Goal: Information Seeking & Learning: Understand process/instructions

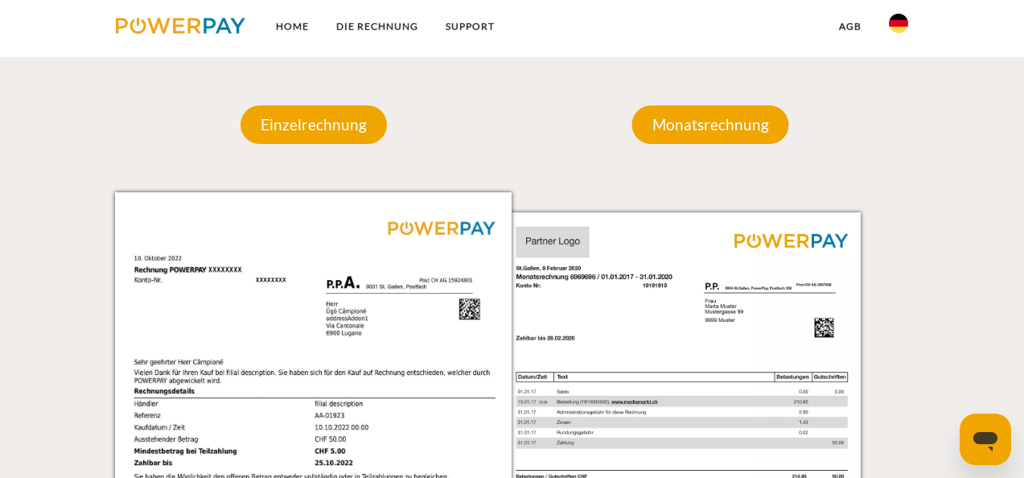
scroll to position [1364, 0]
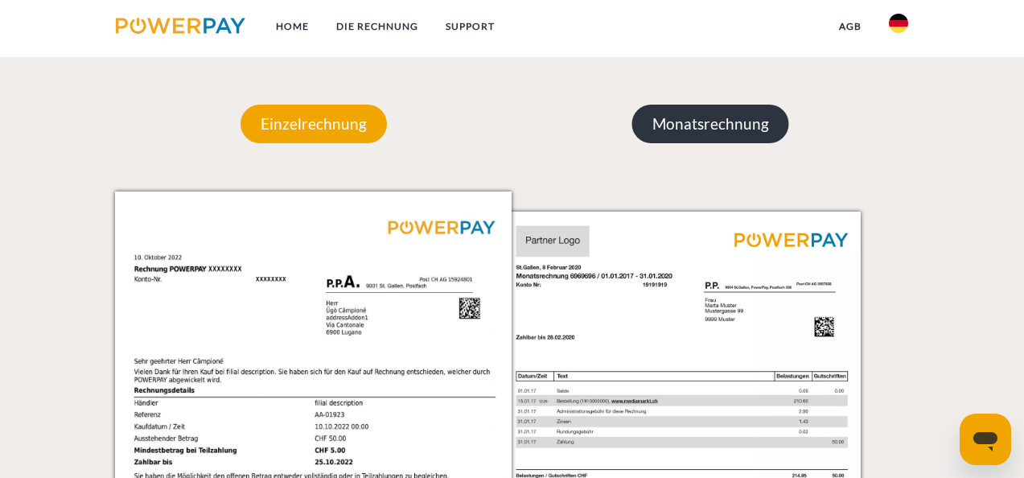
click at [713, 133] on p "Monatsrechnung" at bounding box center [710, 124] width 157 height 39
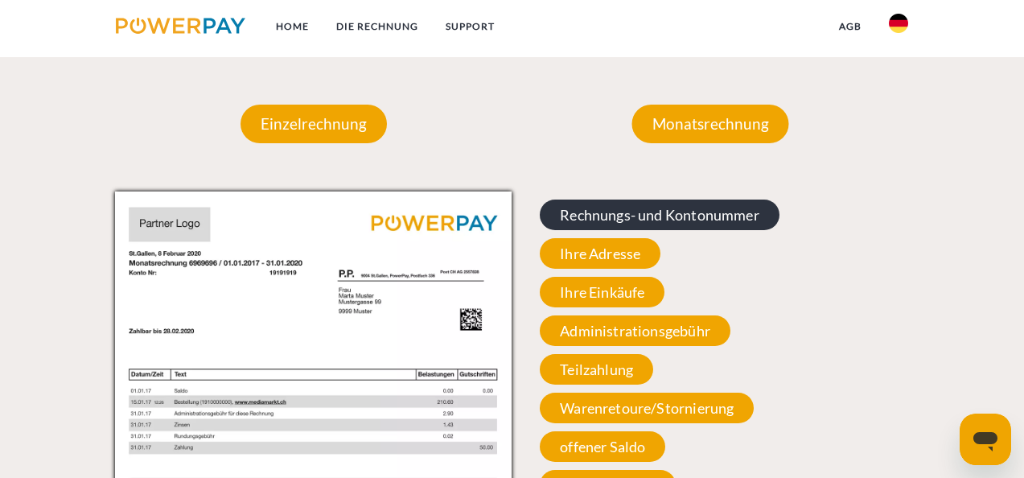
click at [725, 212] on span "Rechnungs- und Kontonummer" at bounding box center [660, 214] width 240 height 31
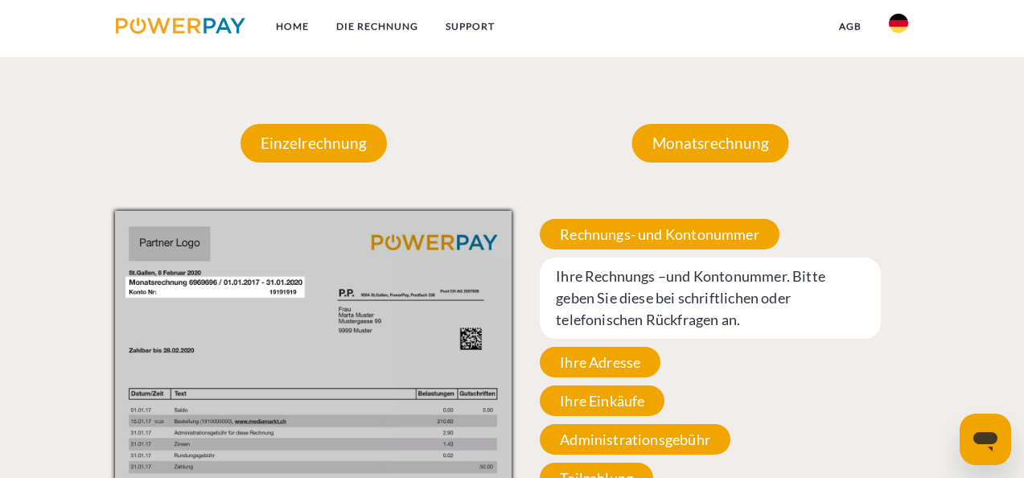
scroll to position [1322, 0]
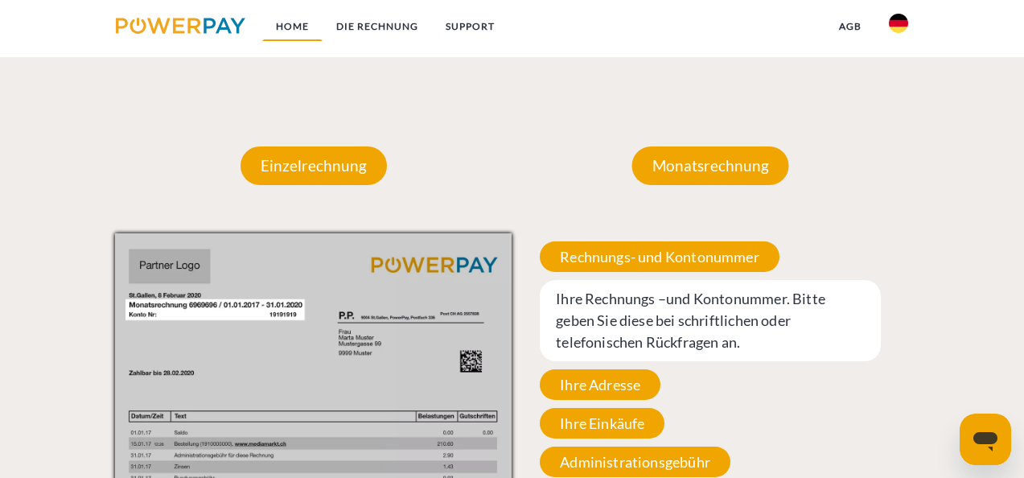
click at [286, 30] on link "Home" at bounding box center [292, 26] width 60 height 29
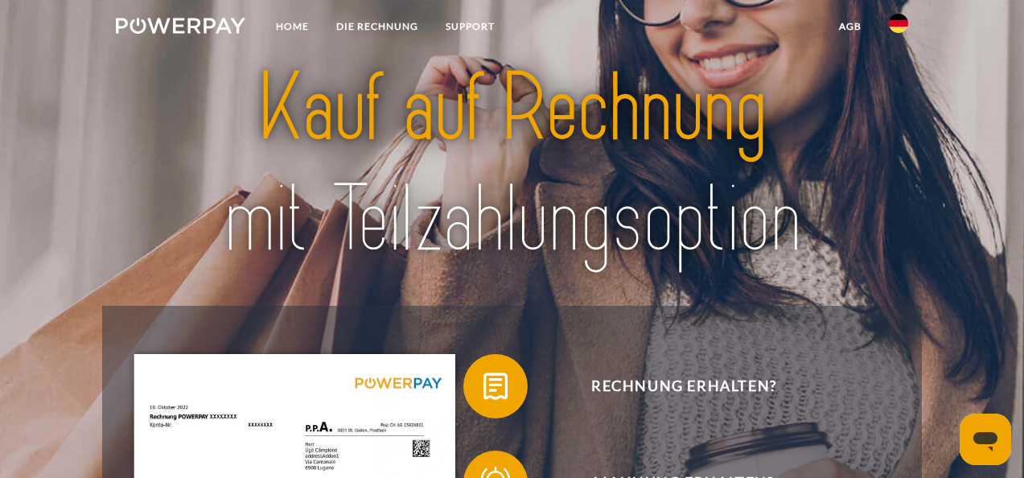
click at [221, 31] on img at bounding box center [180, 26] width 129 height 16
click at [359, 23] on link "DIE RECHNUNG" at bounding box center [376, 26] width 109 height 29
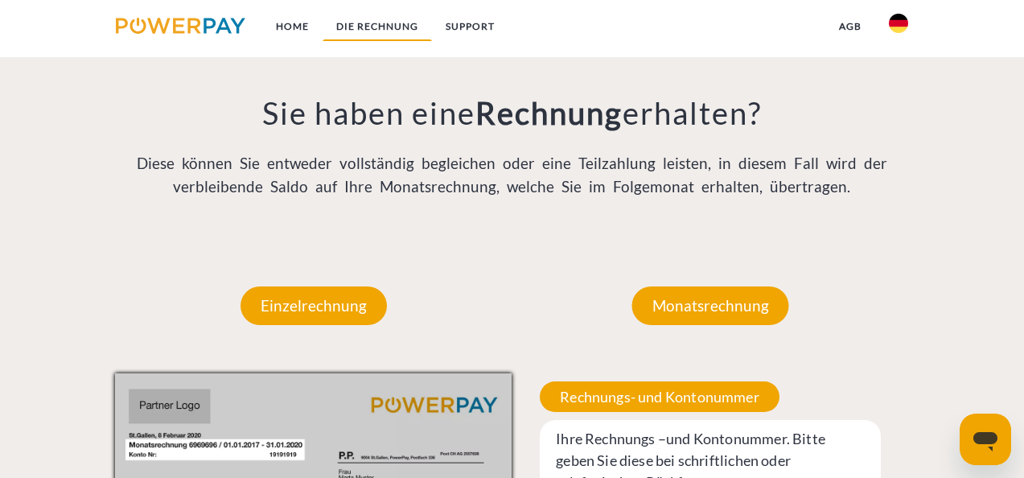
scroll to position [1193, 0]
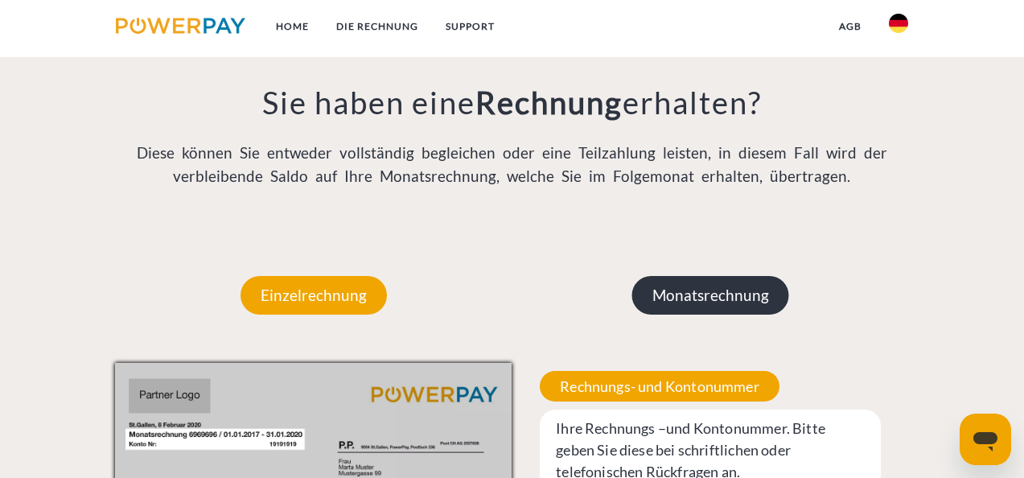
click at [702, 291] on p "Monatsrechnung" at bounding box center [710, 295] width 157 height 39
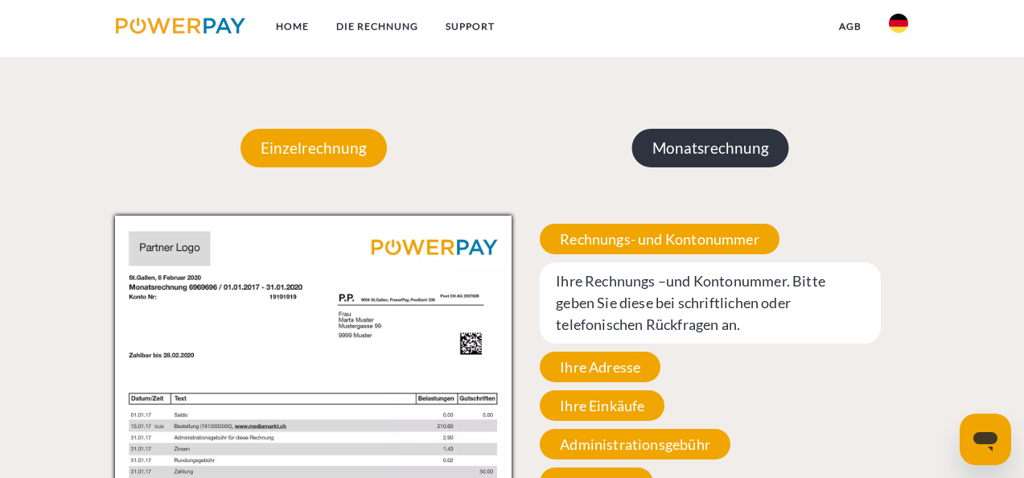
scroll to position [1342, 0]
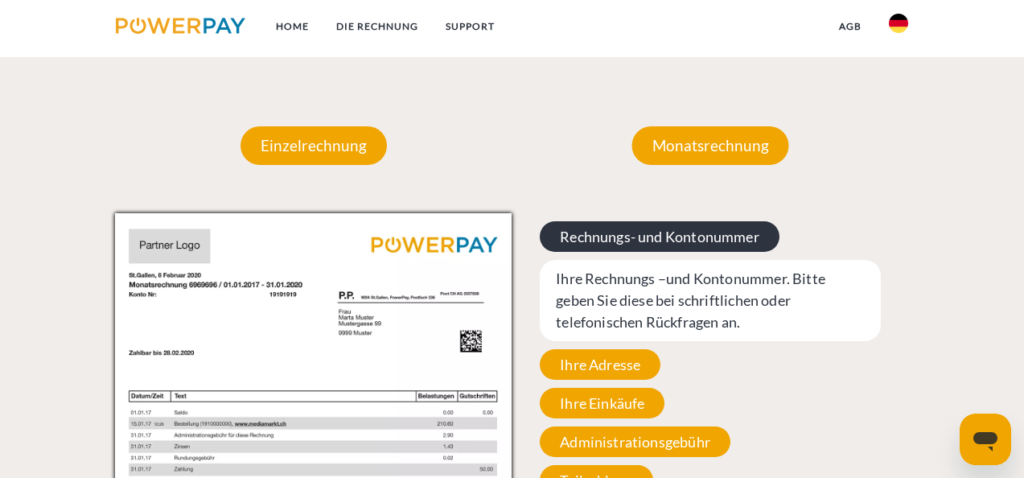
click at [703, 240] on span "Rechnungs- und Kontonummer" at bounding box center [660, 236] width 240 height 31
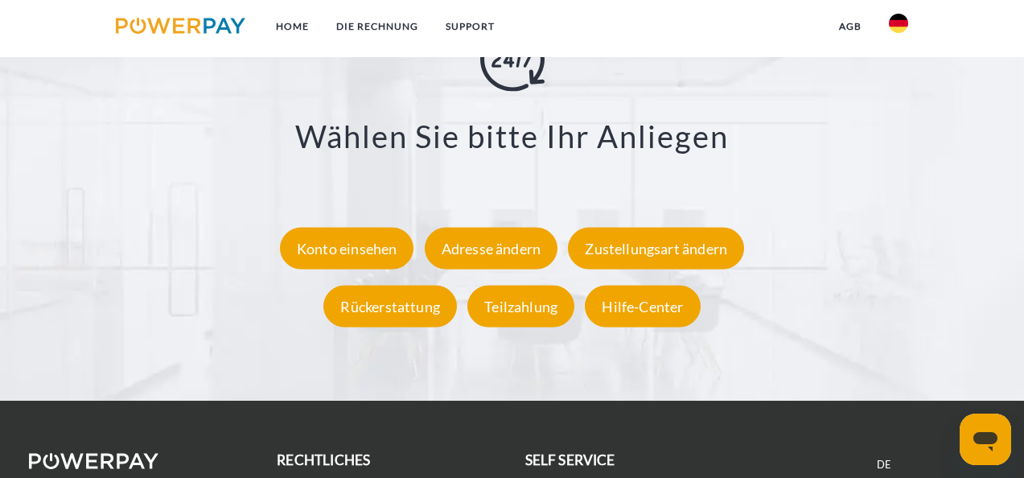
scroll to position [2763, 0]
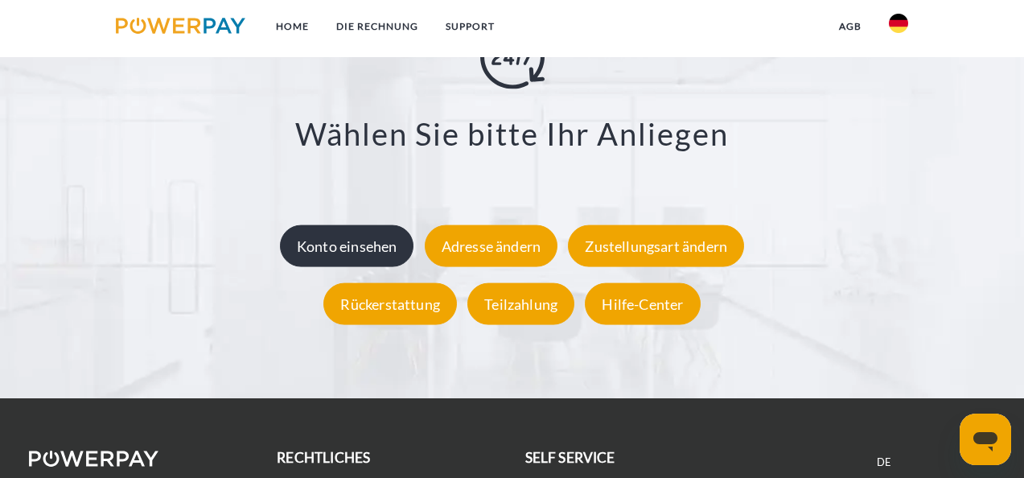
click at [363, 244] on div "Konto einsehen" at bounding box center [347, 246] width 134 height 42
